Goal: Task Accomplishment & Management: Manage account settings

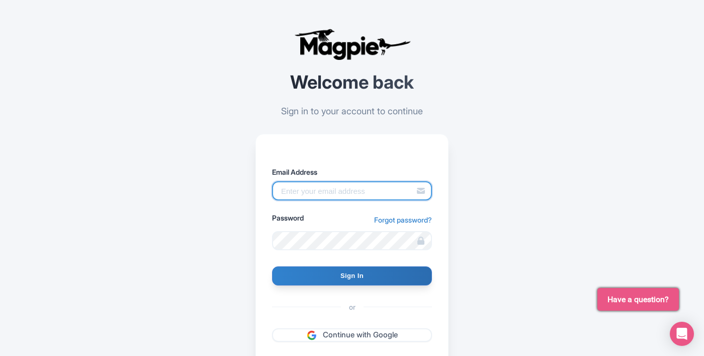
click at [328, 189] on input "Email Address" at bounding box center [352, 190] width 160 height 19
type input "quintin@capeadventurebrands.co.za"
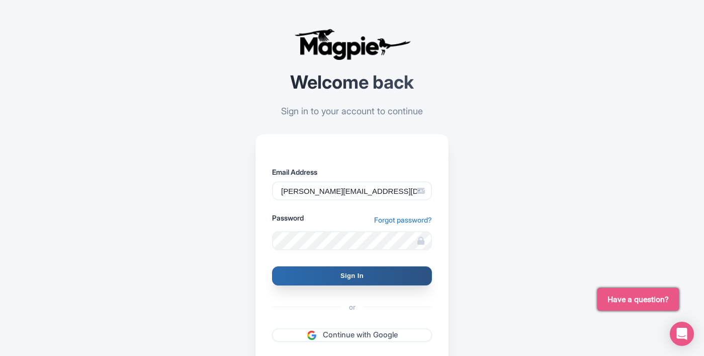
click at [336, 269] on input "Sign In" at bounding box center [352, 275] width 160 height 19
type input "Signing in..."
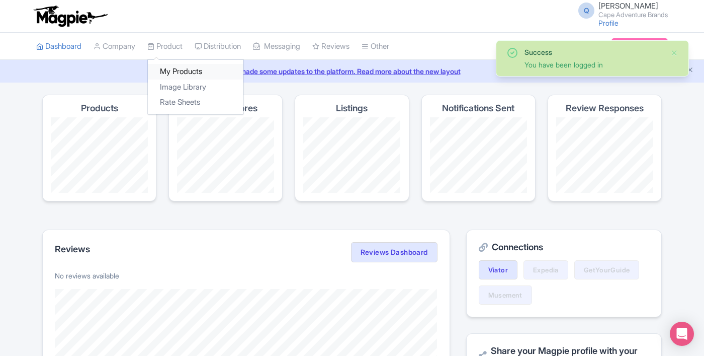
click at [190, 70] on link "My Products" at bounding box center [196, 72] width 96 height 16
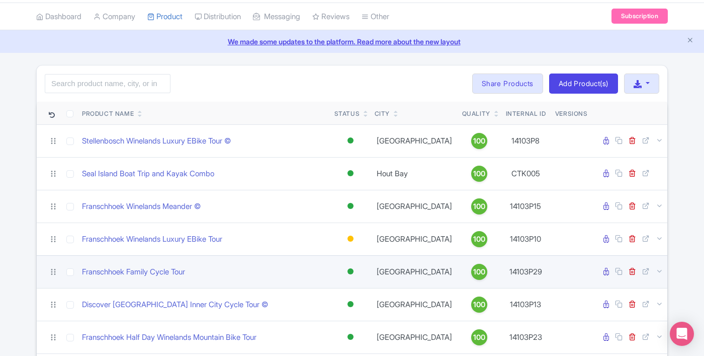
scroll to position [58, 0]
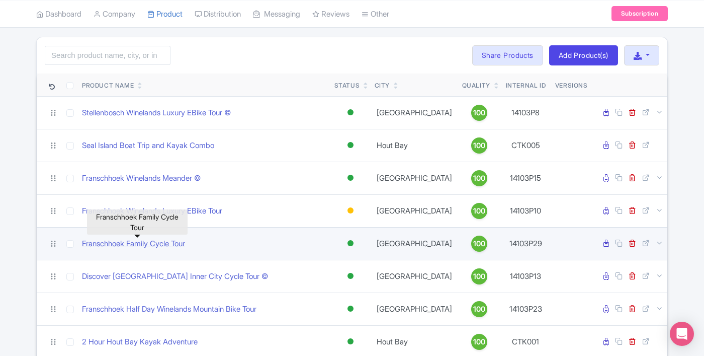
click at [118, 245] on link "Franschhoek Family Cycle Tour" at bounding box center [133, 244] width 103 height 12
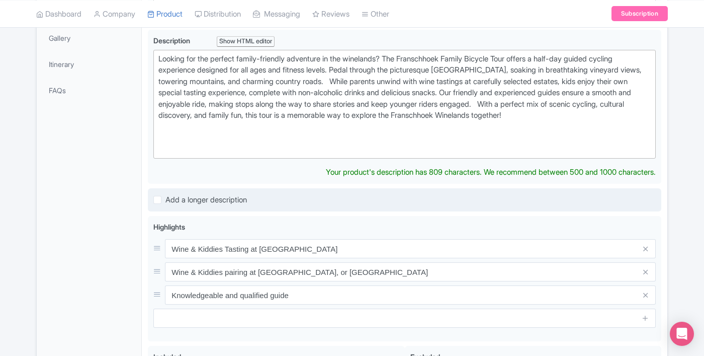
scroll to position [85, 0]
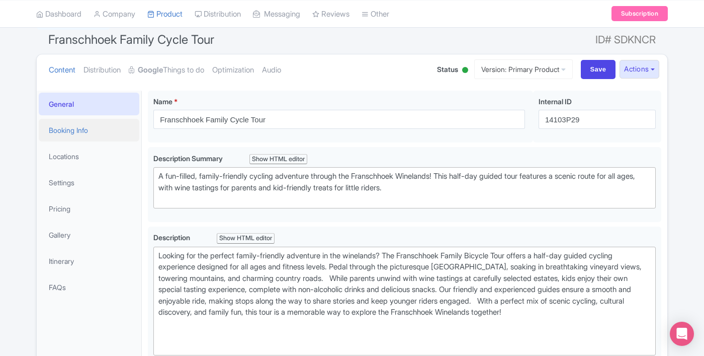
click at [85, 131] on link "Booking Info" at bounding box center [89, 130] width 101 height 23
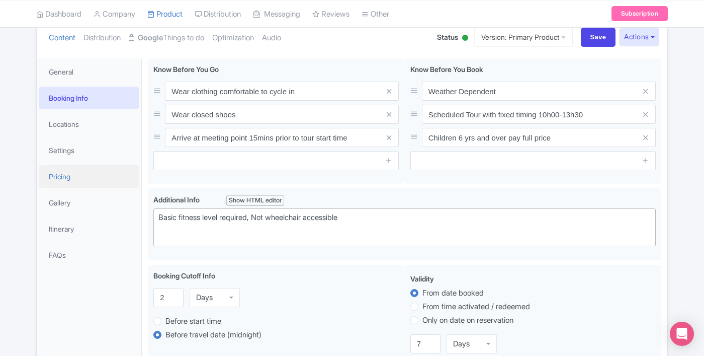
scroll to position [120, 0]
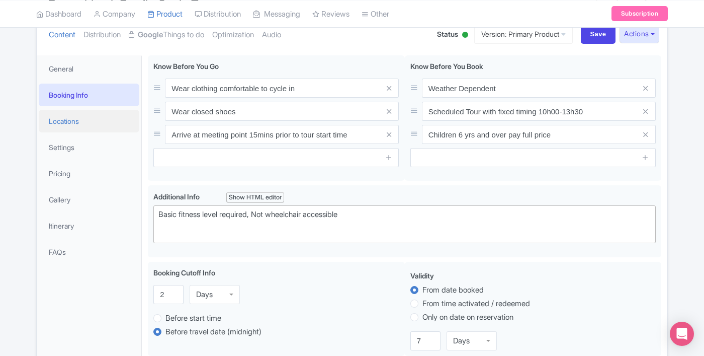
click at [82, 124] on link "Locations" at bounding box center [89, 121] width 101 height 23
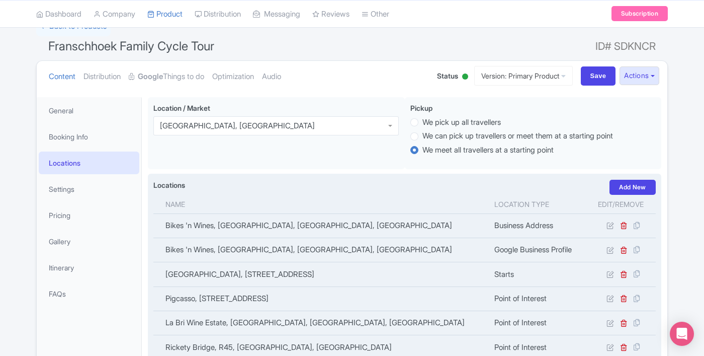
scroll to position [0, 0]
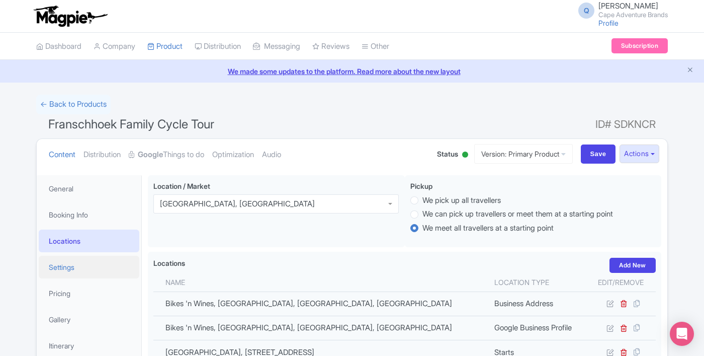
click at [68, 265] on link "Settings" at bounding box center [89, 267] width 101 height 23
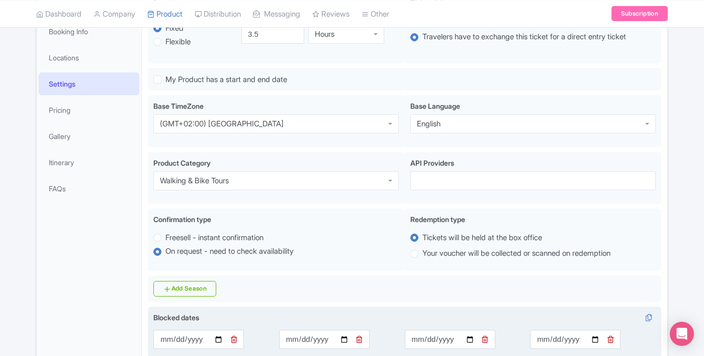
scroll to position [182, 0]
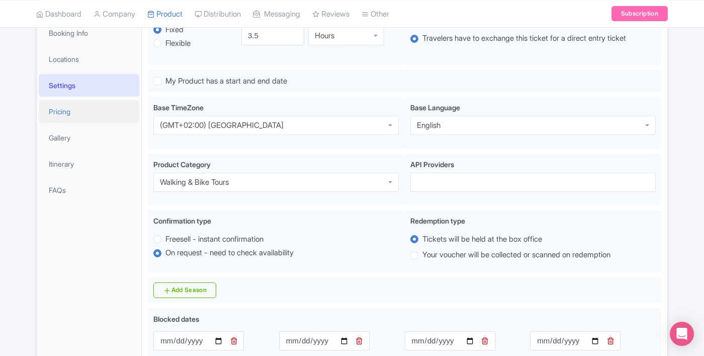
click at [65, 116] on link "Pricing" at bounding box center [89, 111] width 101 height 23
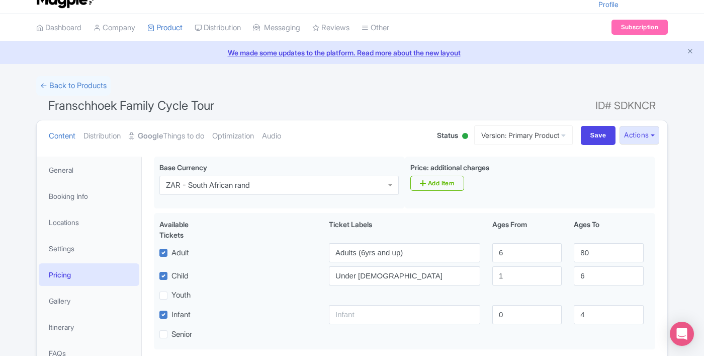
scroll to position [29, 0]
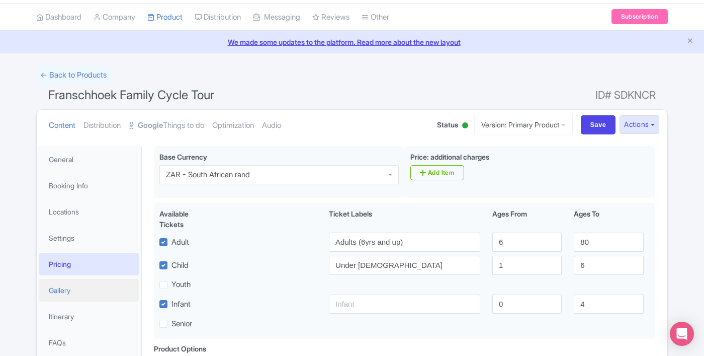
click at [71, 289] on link "Gallery" at bounding box center [89, 290] width 101 height 23
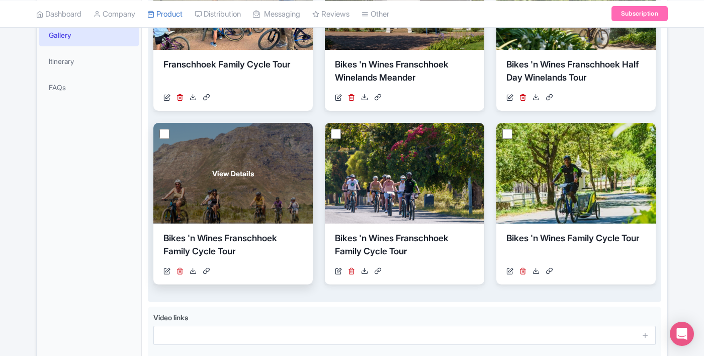
scroll to position [243, 0]
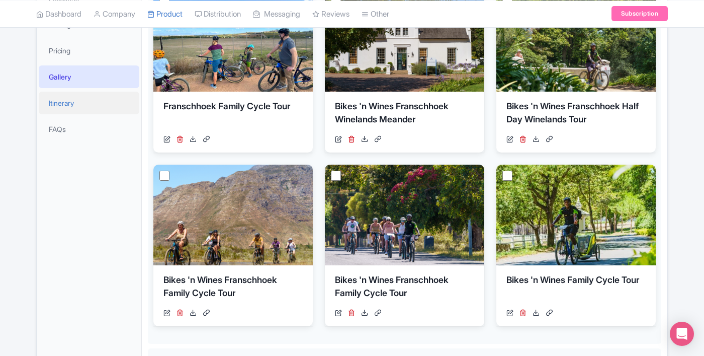
click at [74, 106] on link "Itinerary" at bounding box center [89, 103] width 101 height 23
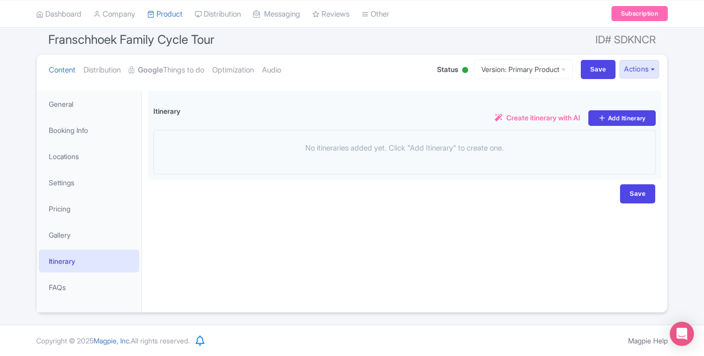
scroll to position [85, 0]
click at [60, 291] on link "FAQs" at bounding box center [89, 287] width 101 height 23
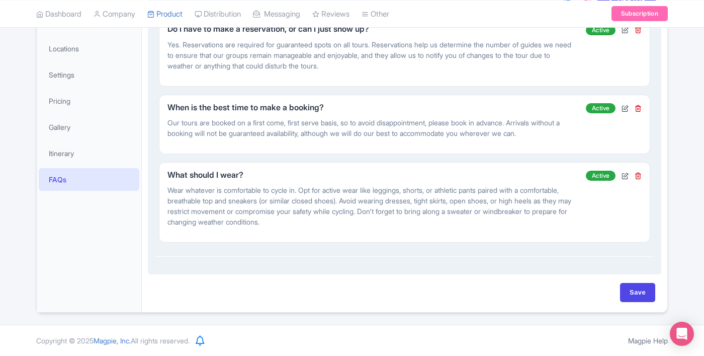
scroll to position [0, 0]
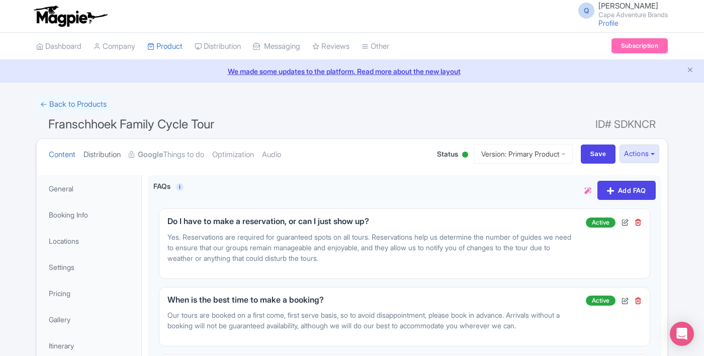
click at [111, 156] on link "Distribution" at bounding box center [102, 155] width 37 height 32
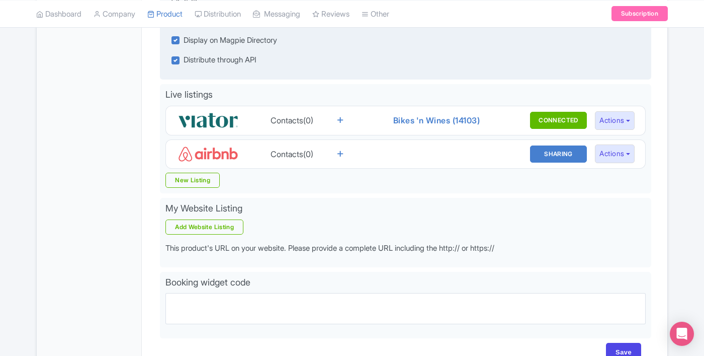
scroll to position [286, 0]
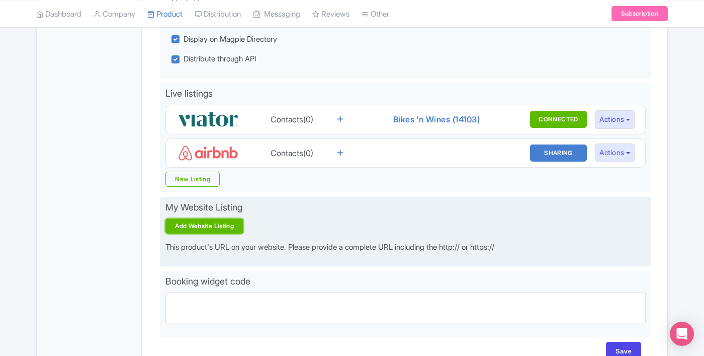
click at [202, 230] on link "Add Website Listing" at bounding box center [205, 225] width 78 height 15
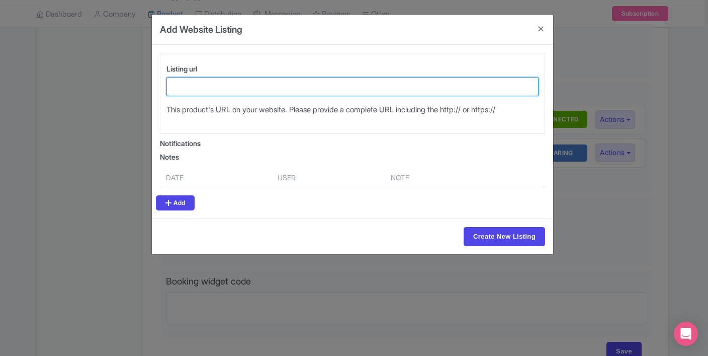
click at [211, 86] on input "Listing url" at bounding box center [353, 86] width 372 height 19
paste input "https://bikesnwines.com/tours/franschhoek-family-bike-tour"
type input "https://bikesnwines.com/tours/franschhoek-family-bike-tour"
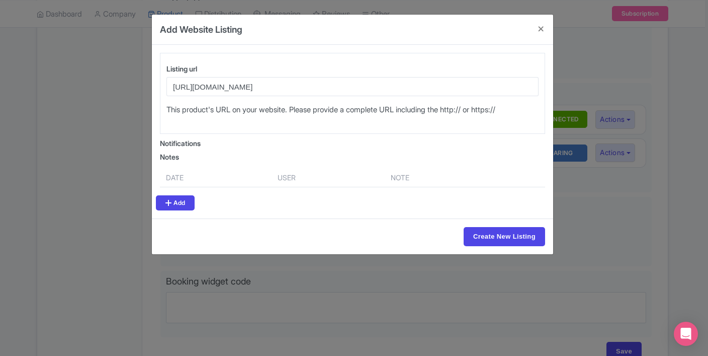
click at [238, 126] on div "Listing url https://bikesnwines.com/tours/franschhoek-family-bike-tour This pro…" at bounding box center [352, 93] width 385 height 81
click at [489, 240] on input "Create New Listing" at bounding box center [505, 236] width 82 height 19
type input "Create New Listing"
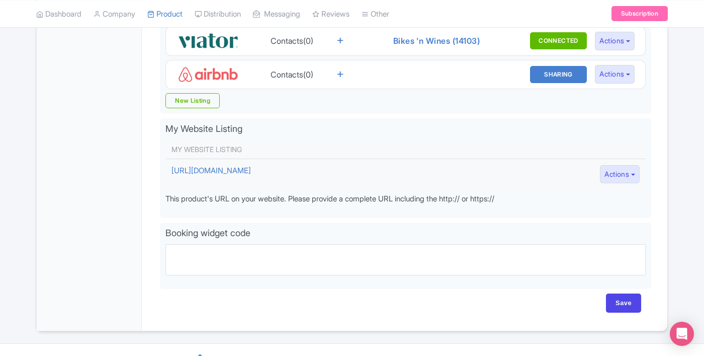
scroll to position [370, 0]
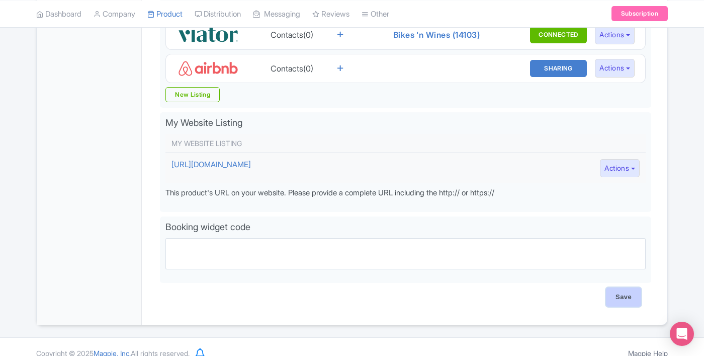
click at [620, 301] on input "Save" at bounding box center [623, 296] width 35 height 19
type input "Saving..."
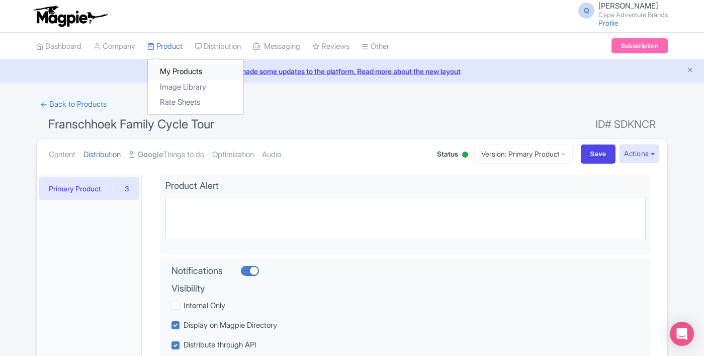
click at [186, 66] on link "My Products" at bounding box center [196, 72] width 96 height 16
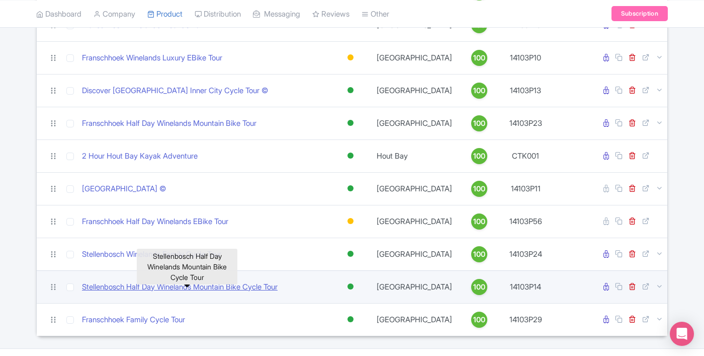
scroll to position [211, 0]
click at [120, 292] on link "Stellenbosch Half Day Winelands Mountain Bike Cycle Tour" at bounding box center [180, 287] width 196 height 12
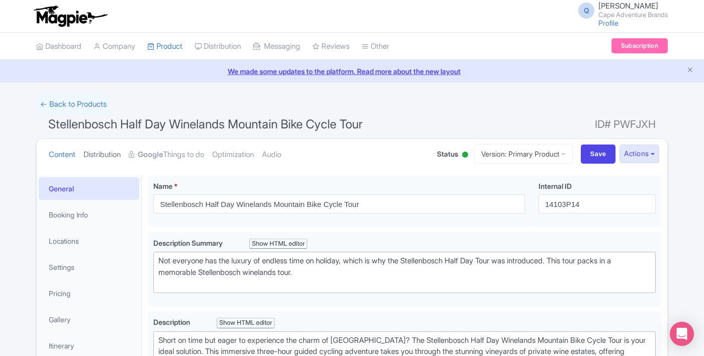
click at [119, 154] on link "Distribution" at bounding box center [102, 155] width 37 height 32
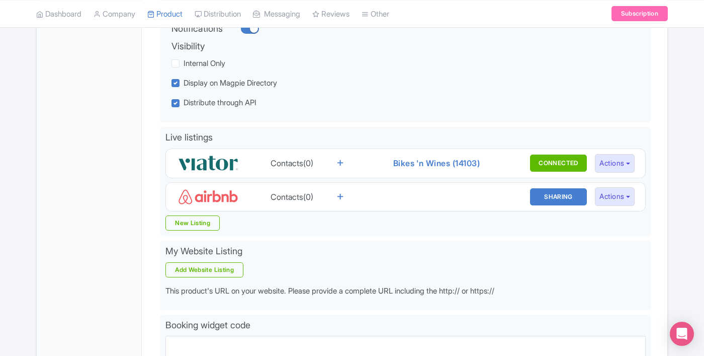
scroll to position [245, 0]
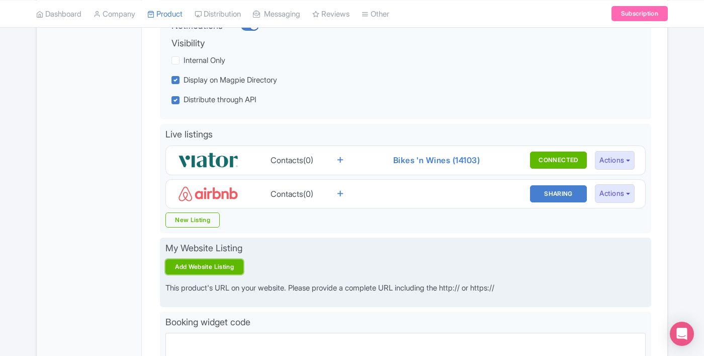
click at [220, 270] on link "Add Website Listing" at bounding box center [205, 266] width 78 height 15
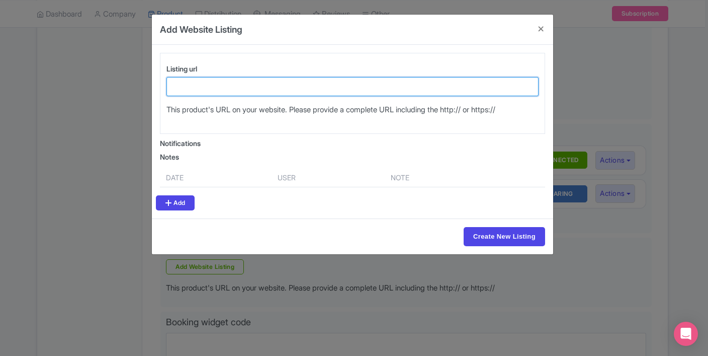
click at [245, 85] on input "Listing url" at bounding box center [353, 86] width 372 height 19
paste input "[URL][DOMAIN_NAME]"
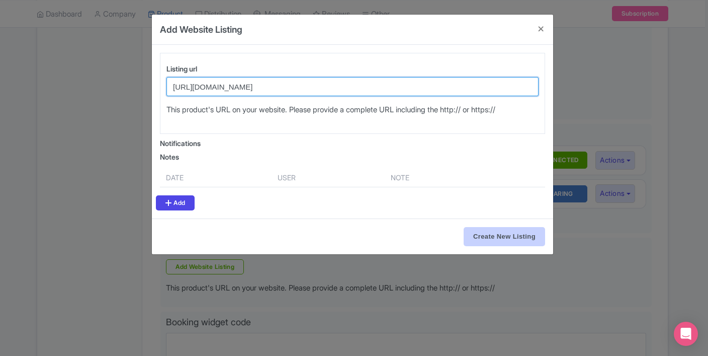
type input "[URL][DOMAIN_NAME]"
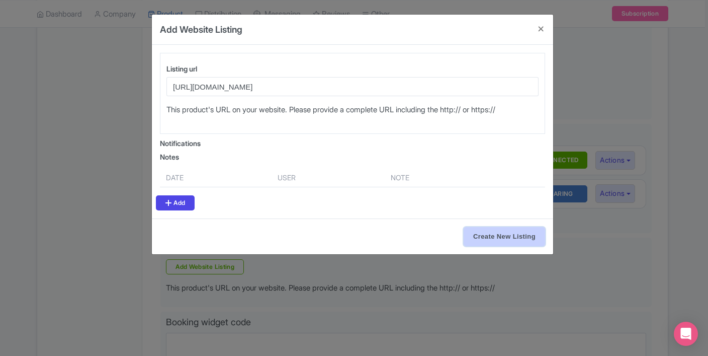
click at [478, 231] on input "Create New Listing" at bounding box center [505, 236] width 82 height 19
type input "Create New Listing"
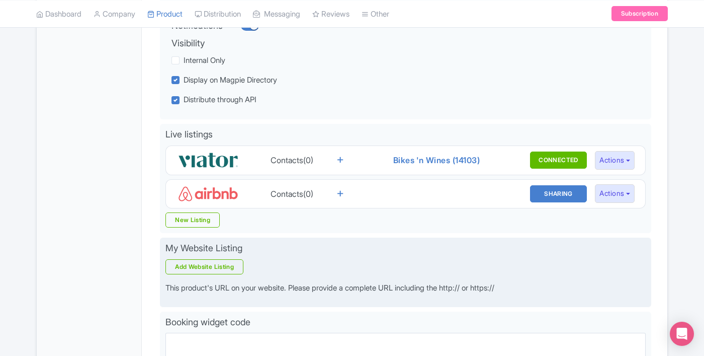
scroll to position [251, 0]
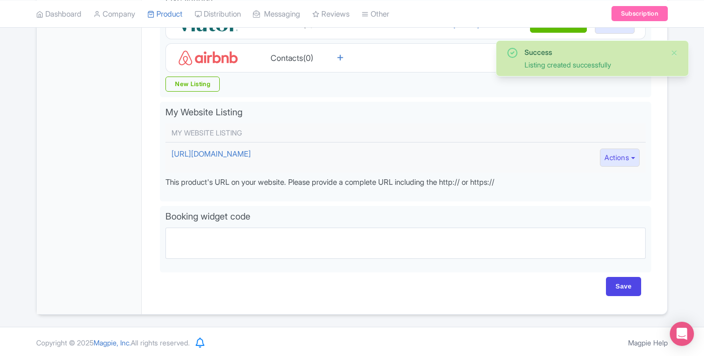
scroll to position [382, 0]
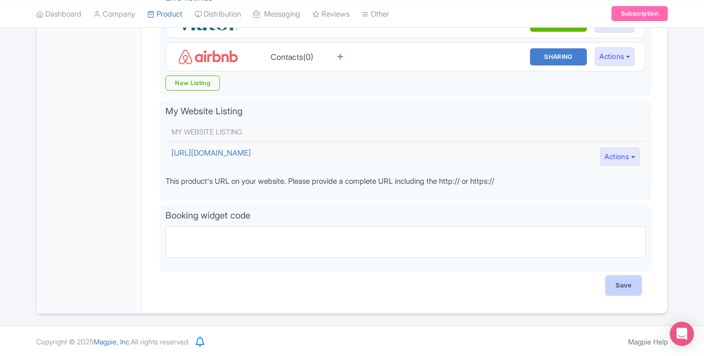
click at [617, 286] on input "Save" at bounding box center [623, 285] width 35 height 19
type input "Saving..."
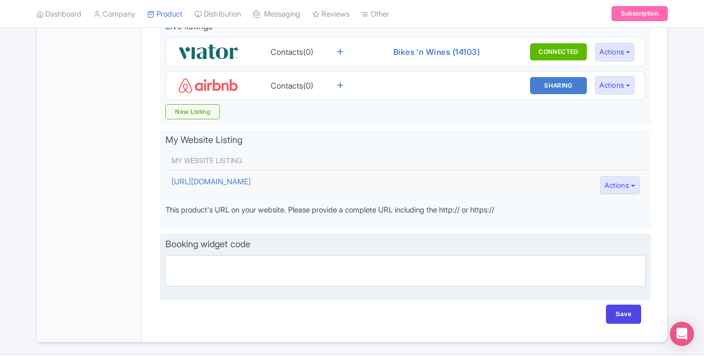
scroll to position [383, 0]
